Goal: Information Seeking & Learning: Compare options

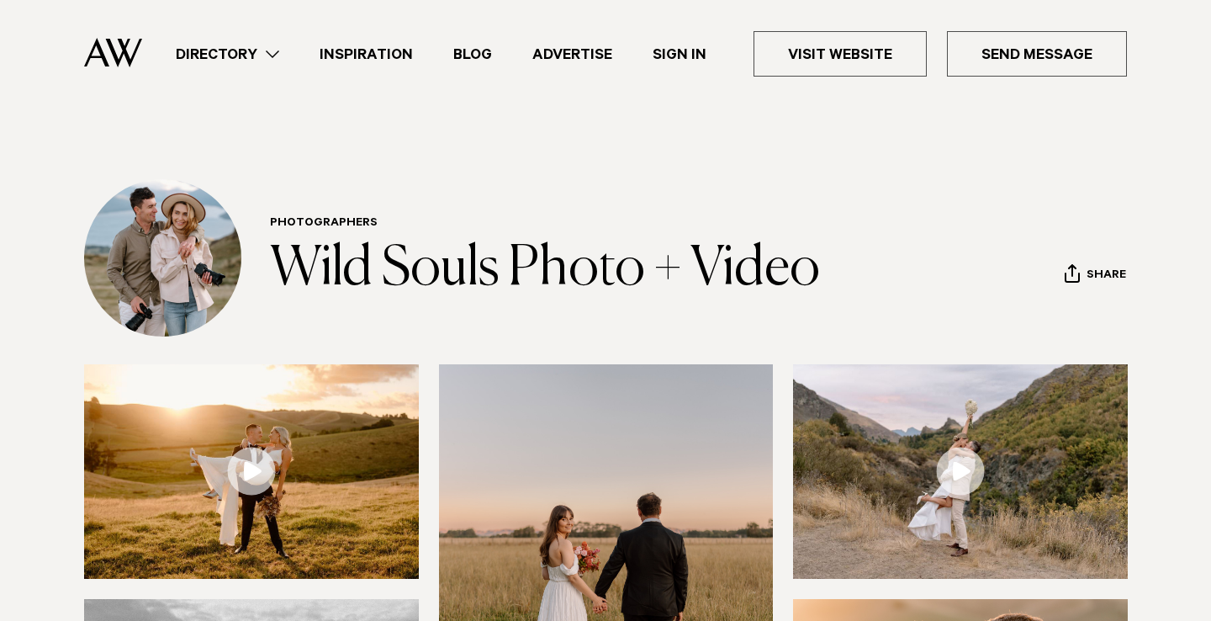
scroll to position [229, 0]
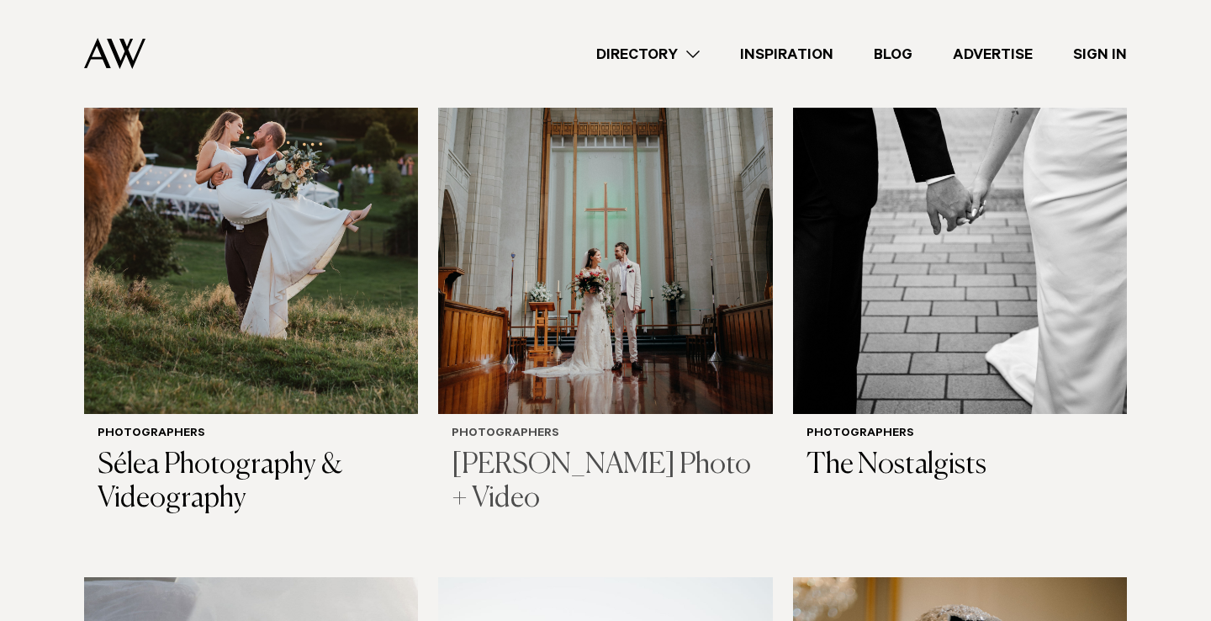
scroll to position [2549, 0]
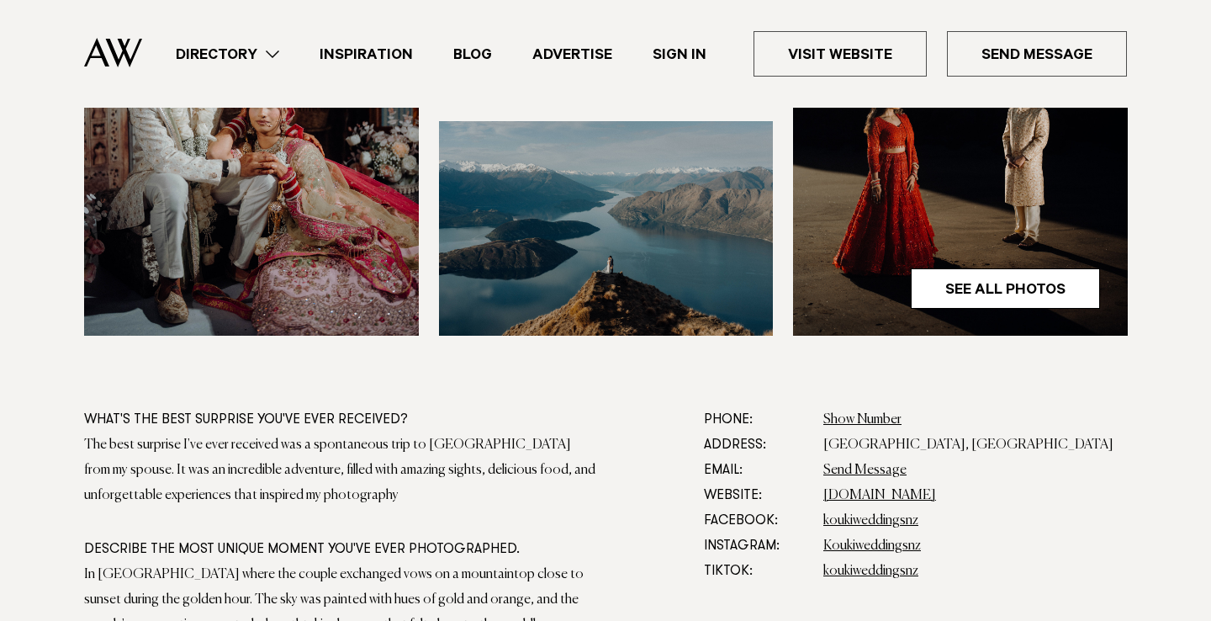
scroll to position [736, 0]
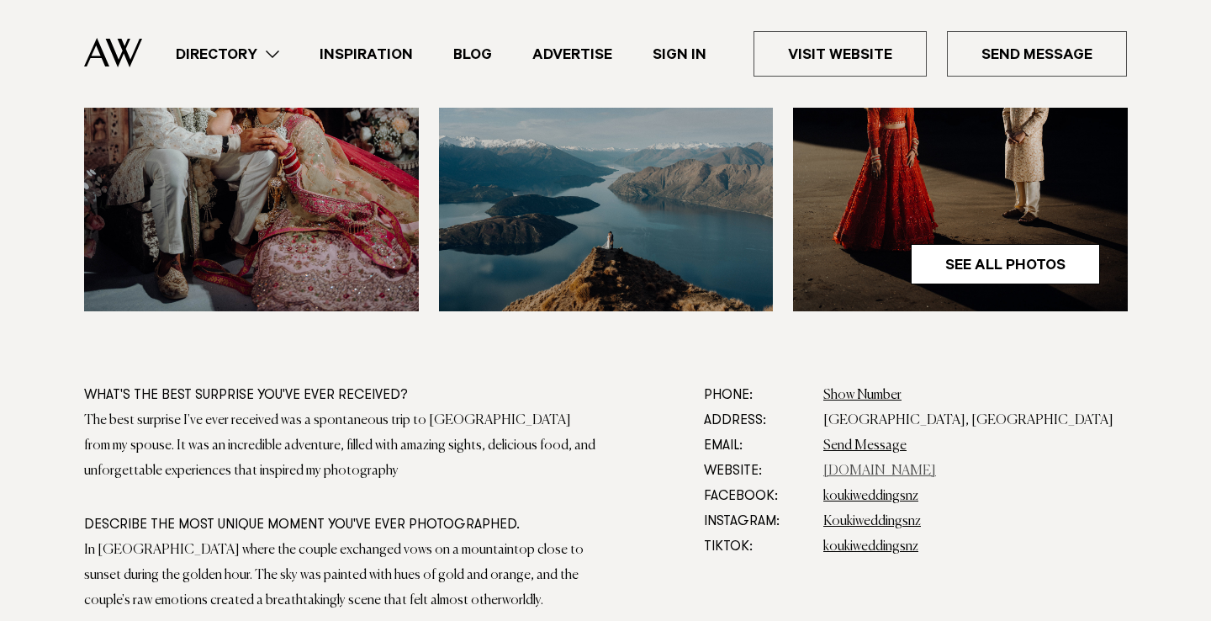
click at [888, 464] on dd "koukiphotographynz.com" at bounding box center [975, 470] width 304 height 25
click at [889, 466] on link "koukiphotographynz.com" at bounding box center [879, 470] width 113 height 13
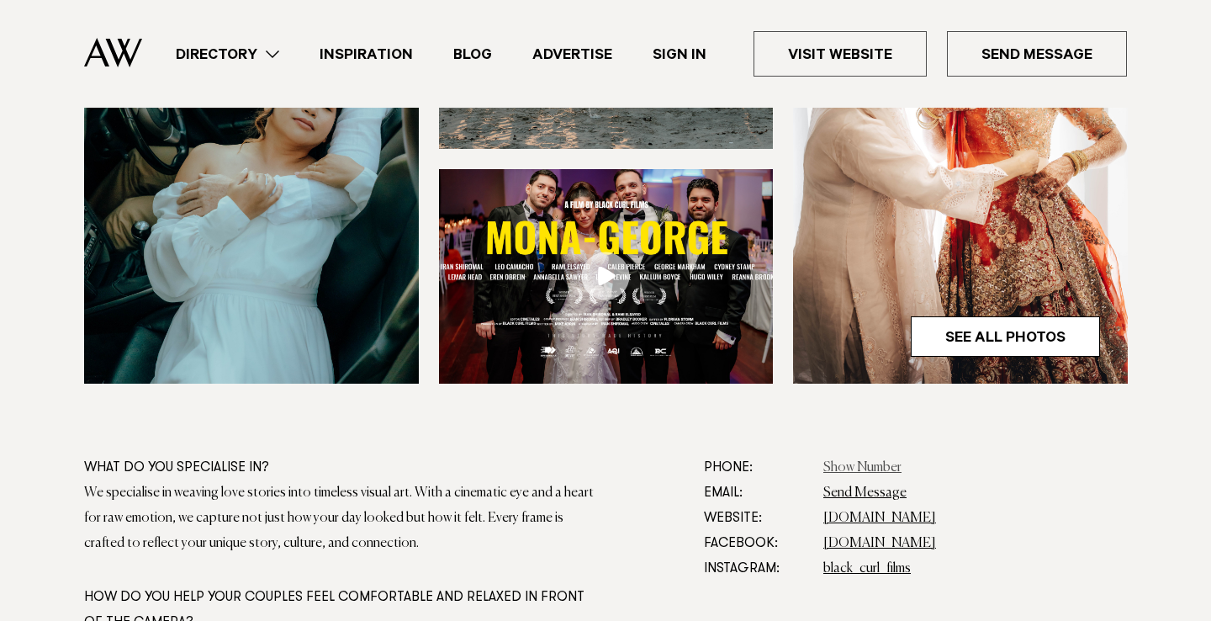
scroll to position [685, 0]
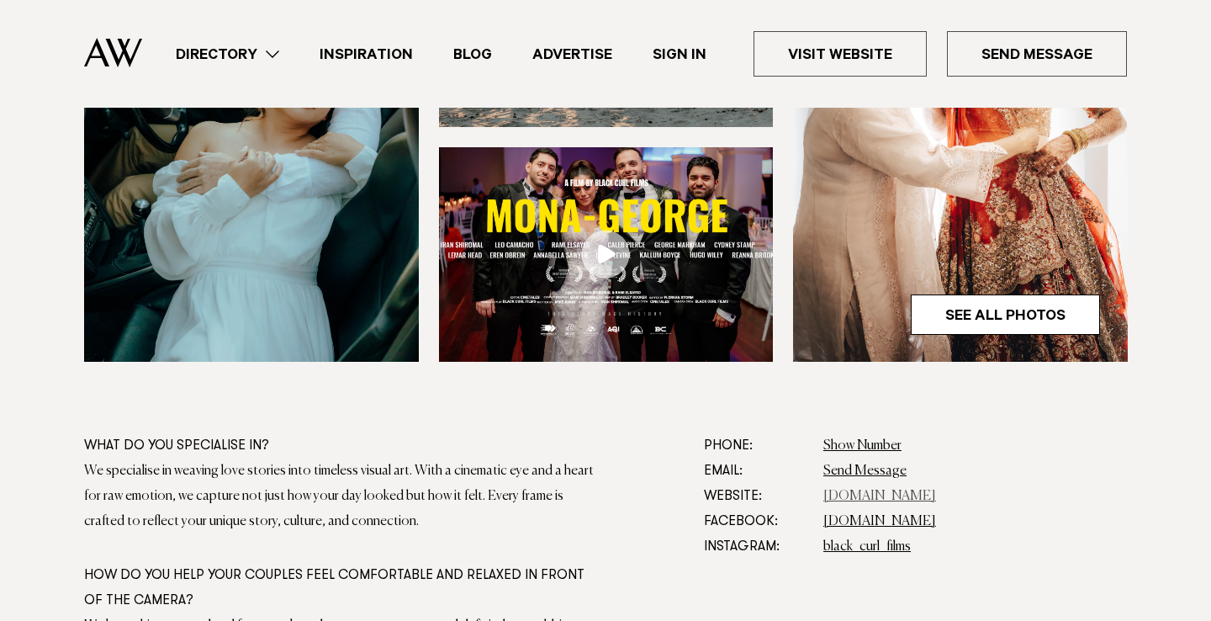
click at [863, 492] on link "www.blackcurl.co.nz" at bounding box center [879, 495] width 113 height 13
